Goal: Task Accomplishment & Management: Complete application form

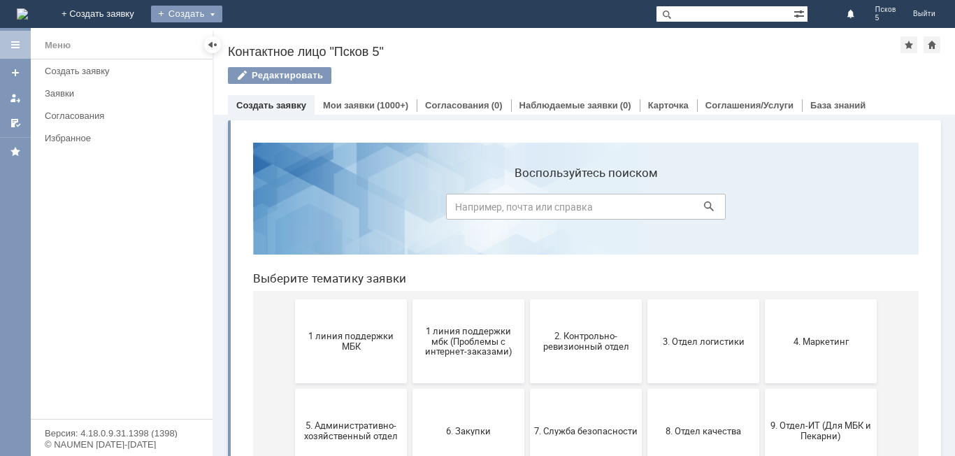
drag, startPoint x: 293, startPoint y: 15, endPoint x: 291, endPoint y: 27, distance: 12.0
click at [222, 19] on div "Создать" at bounding box center [186, 14] width 71 height 17
click at [260, 43] on link "Заявка" at bounding box center [207, 42] width 106 height 17
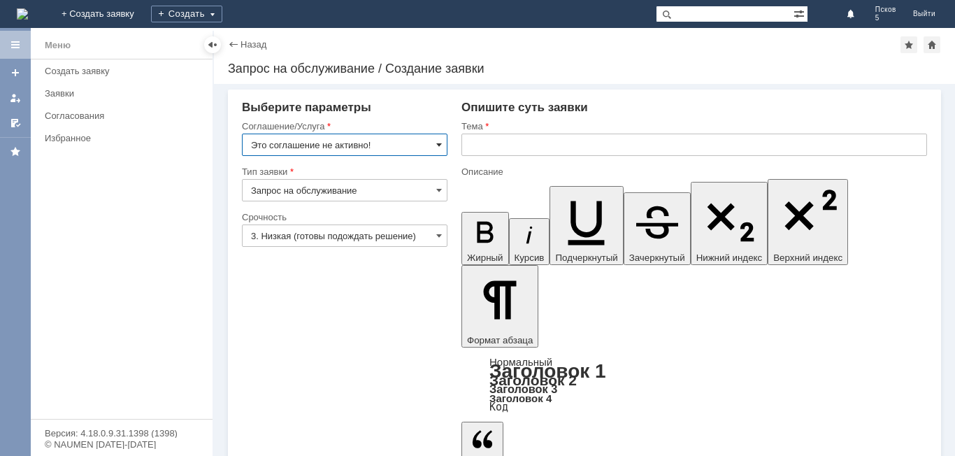
click at [442, 144] on span at bounding box center [439, 144] width 6 height 11
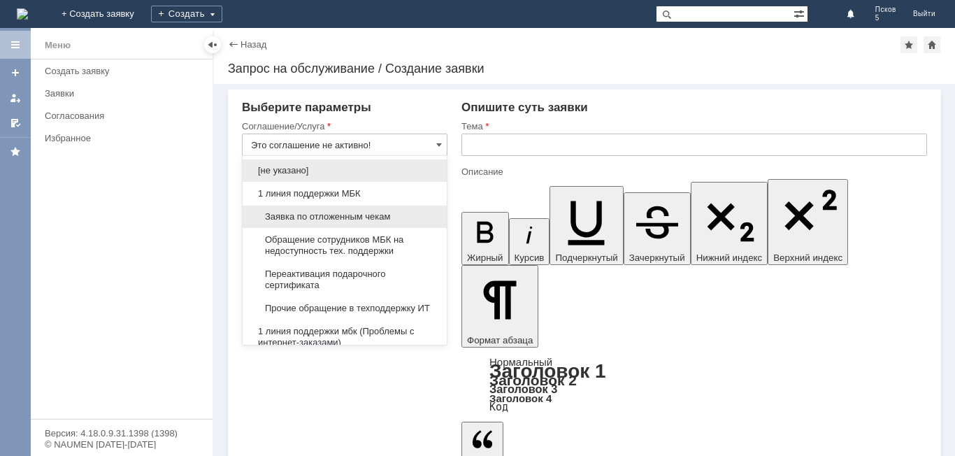
click at [342, 224] on div "Заявка по отложенным чекам" at bounding box center [344, 216] width 204 height 22
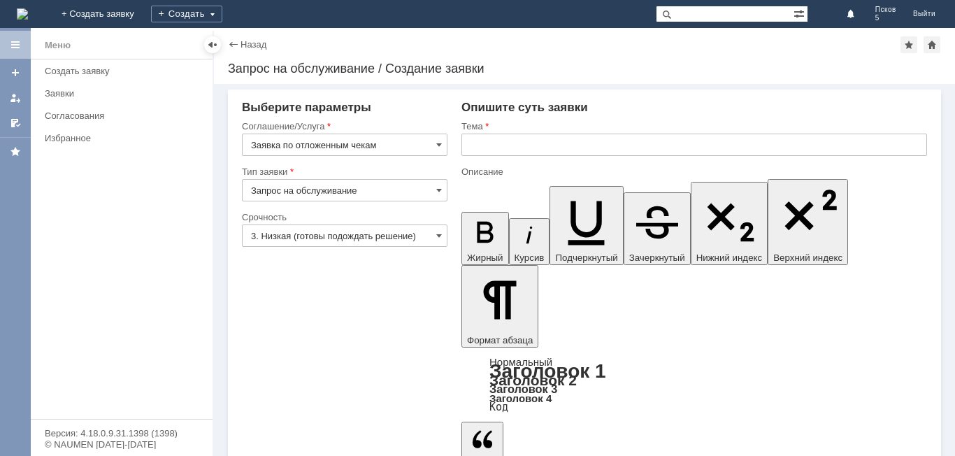
type input "Заявка по отложенным чекам"
click at [492, 149] on input "text" at bounding box center [693, 144] width 465 height 22
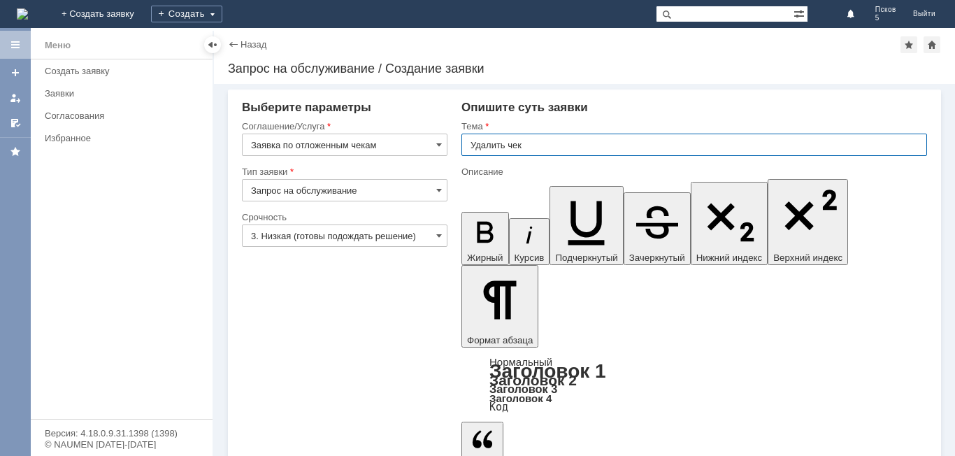
type input "Удалить чек"
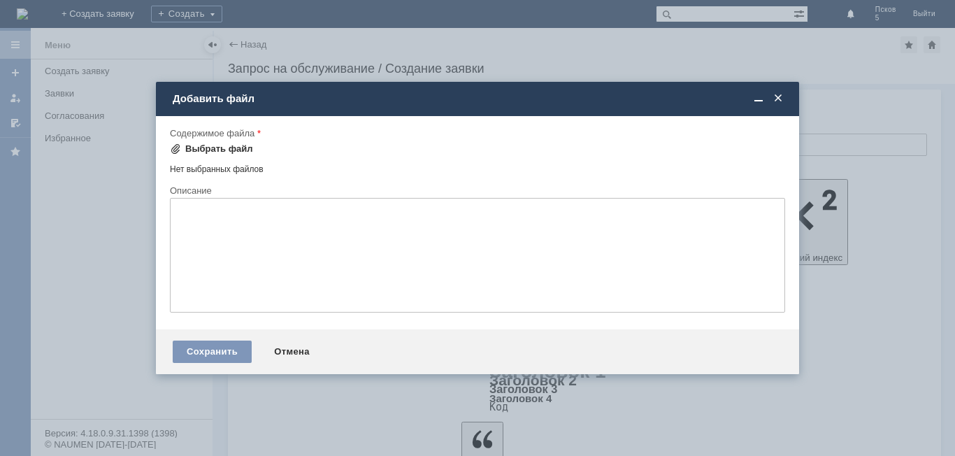
click at [212, 150] on div "Выбрать файл" at bounding box center [219, 148] width 68 height 11
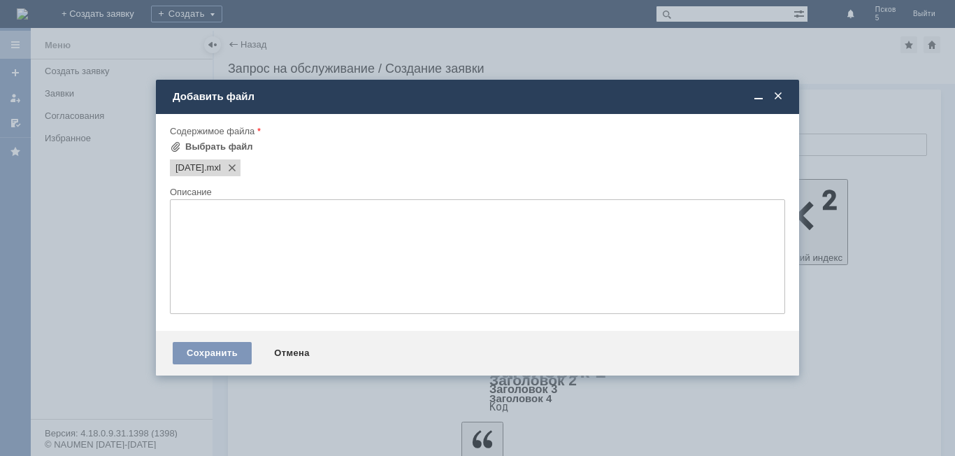
click at [781, 98] on span at bounding box center [778, 96] width 14 height 13
